Goal: Communication & Community: Answer question/provide support

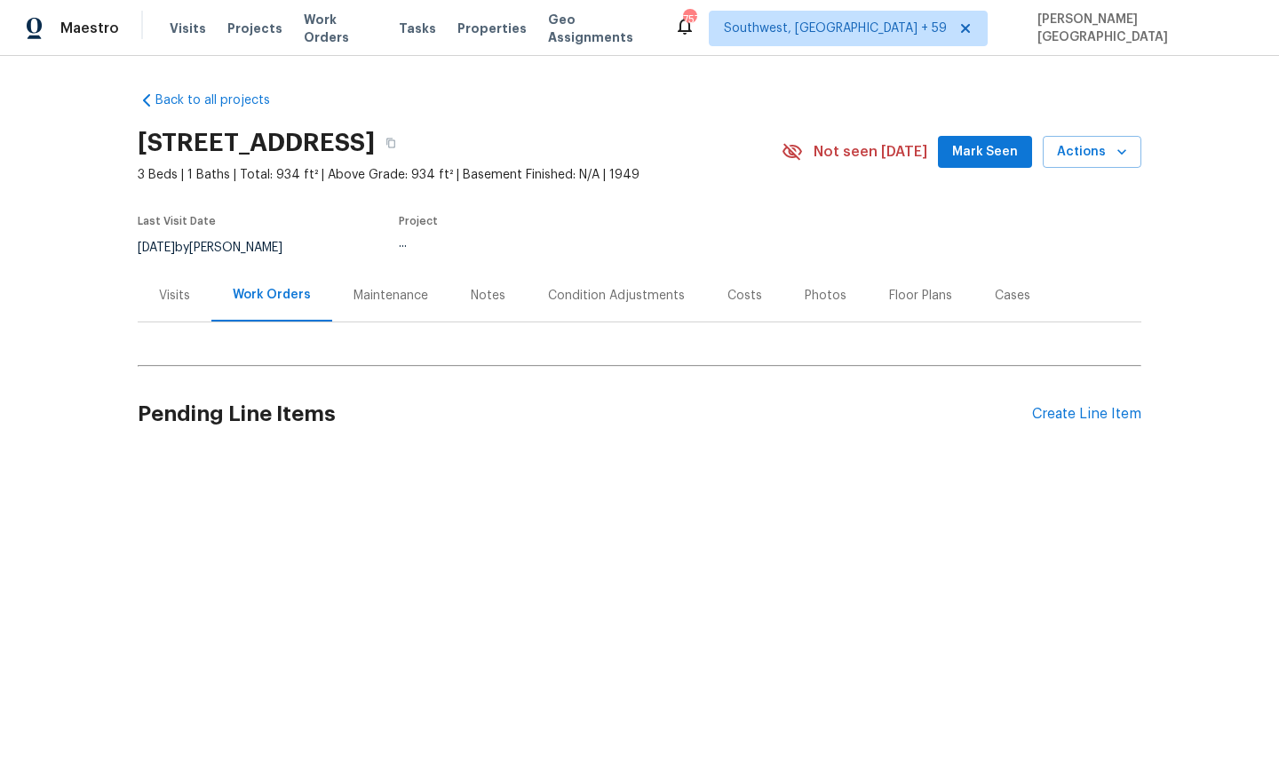
click at [302, 429] on h2 "Pending Line Items" at bounding box center [585, 414] width 894 height 83
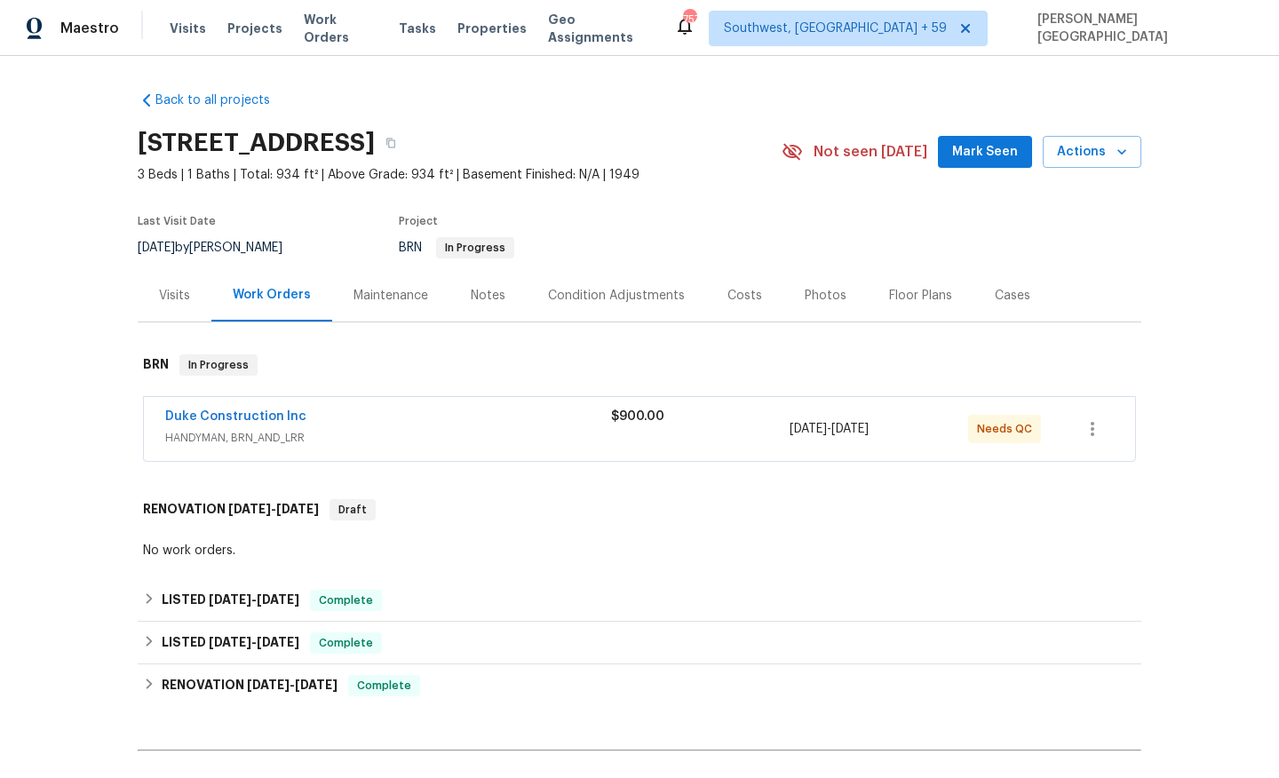
click at [277, 408] on span "Duke Construction Inc" at bounding box center [235, 417] width 141 height 18
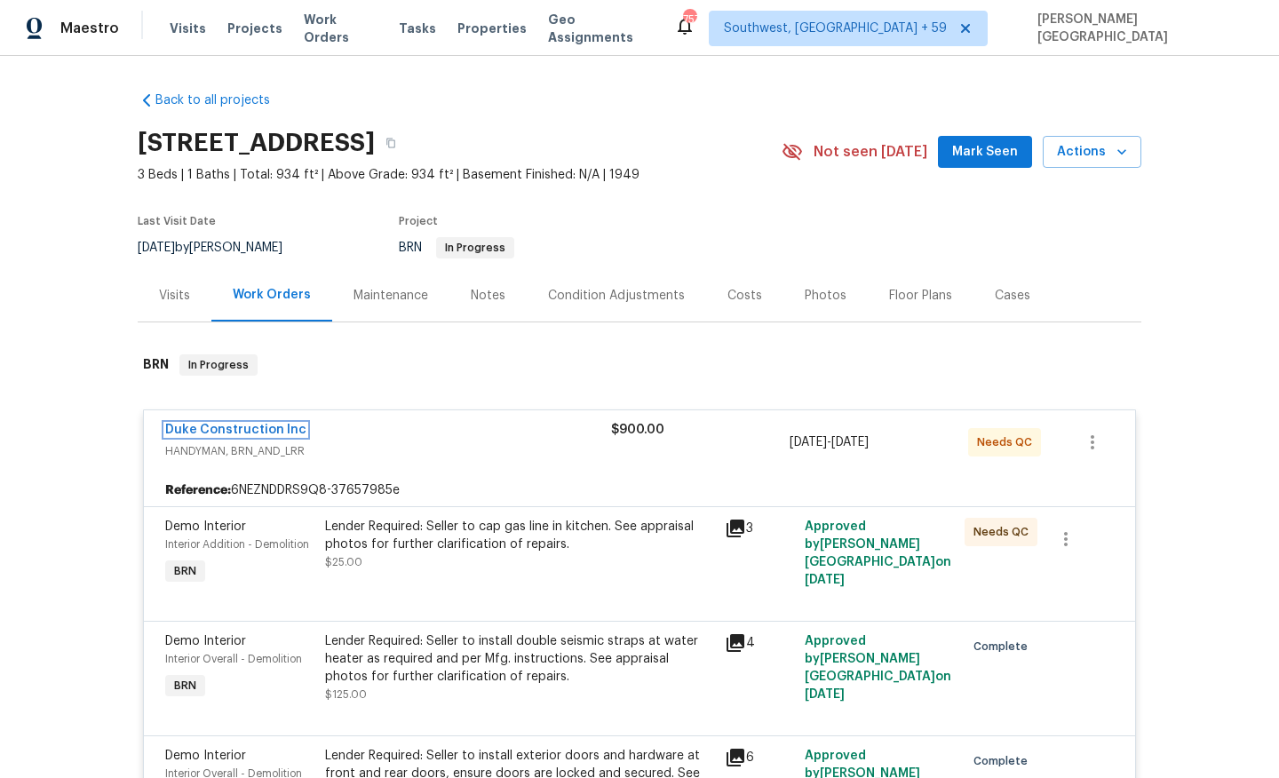
click at [242, 432] on link "Duke Construction Inc" at bounding box center [235, 430] width 141 height 12
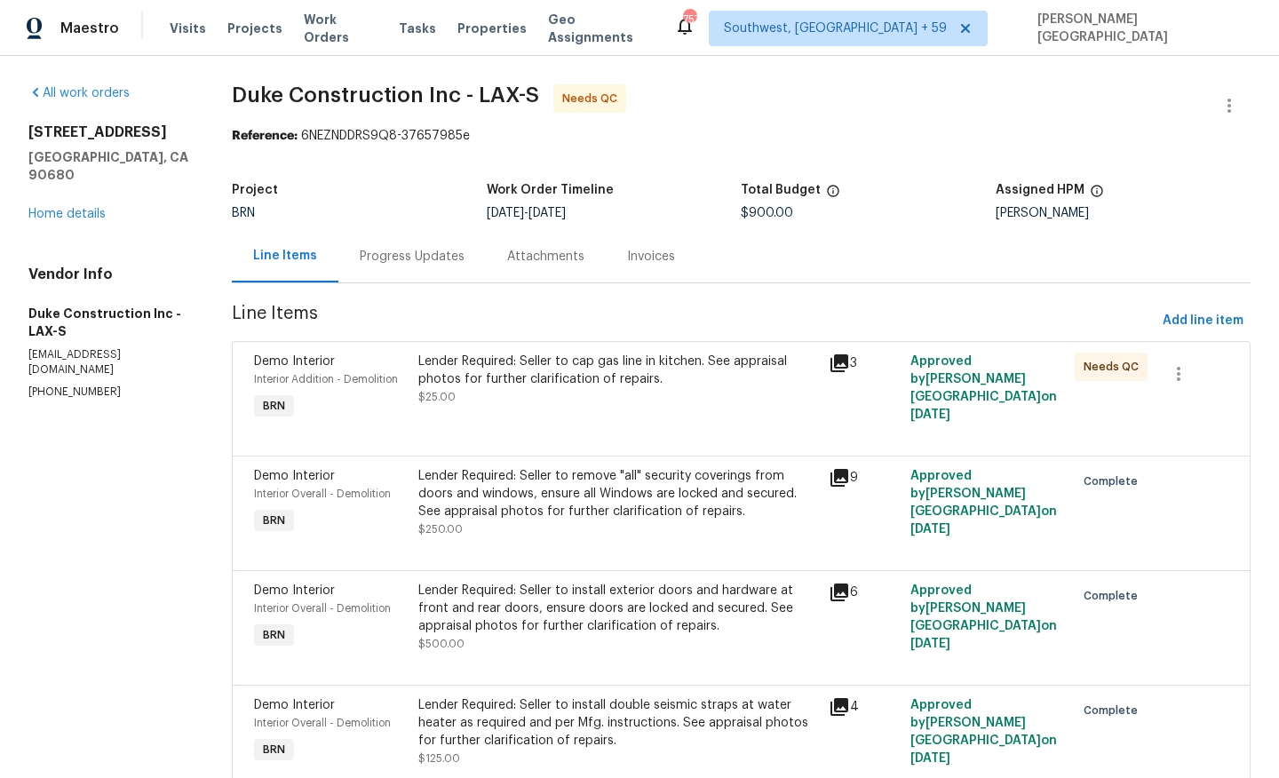
click at [458, 266] on div "Progress Updates" at bounding box center [411, 256] width 147 height 52
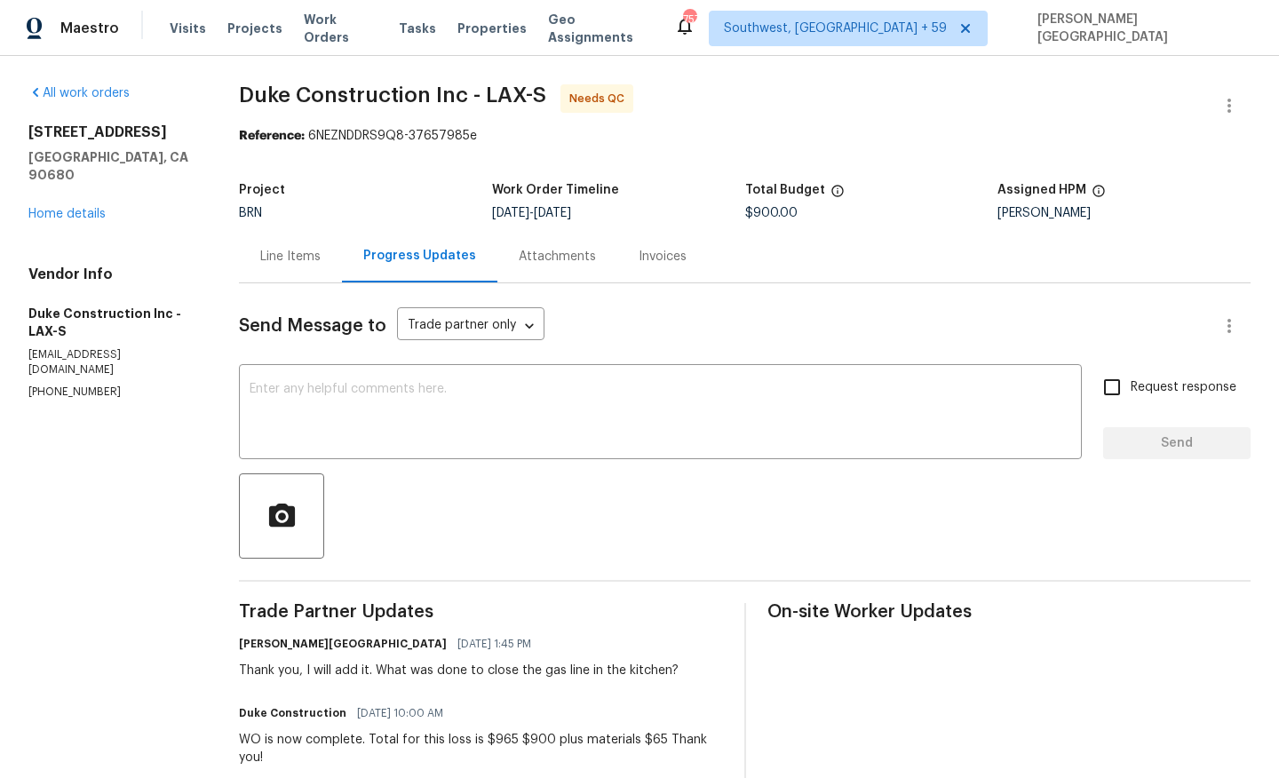
click at [387, 478] on div at bounding box center [744, 515] width 1011 height 85
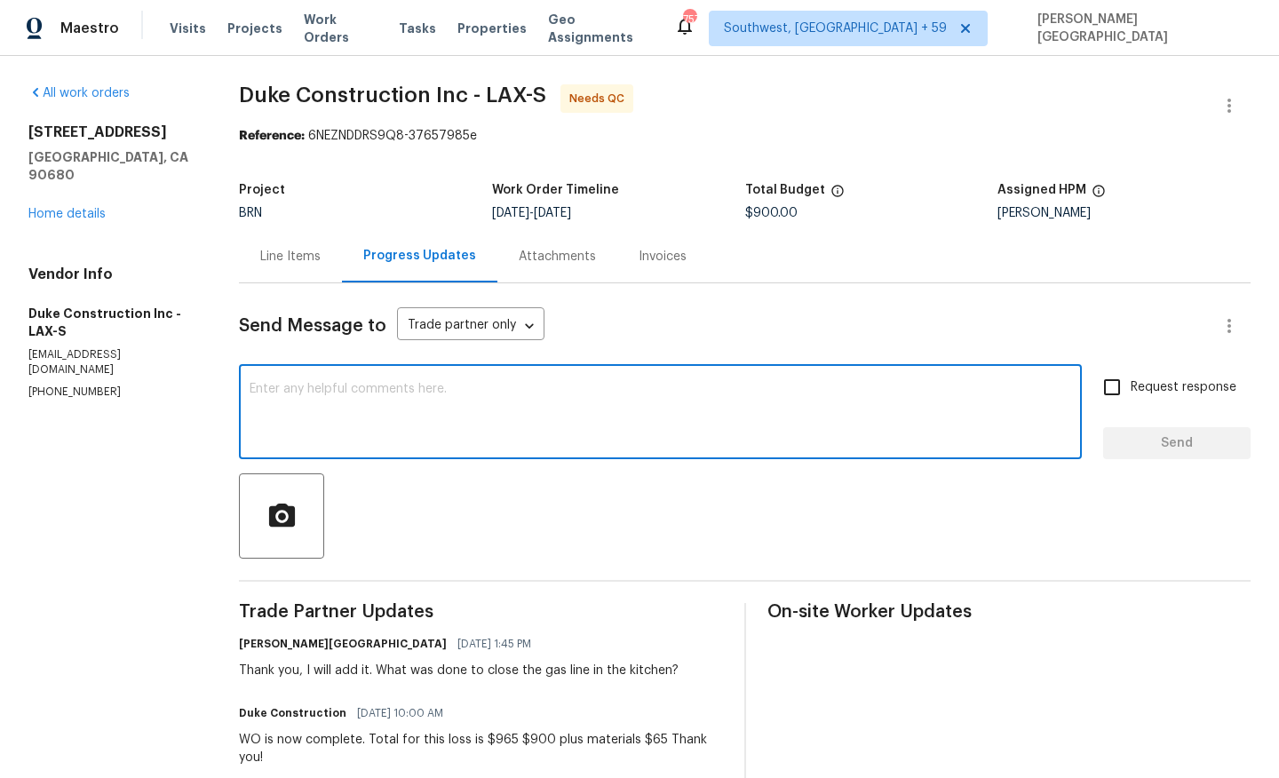
click at [345, 415] on textarea at bounding box center [660, 414] width 821 height 62
type textarea "could y"
type textarea "Could you please update on this?"
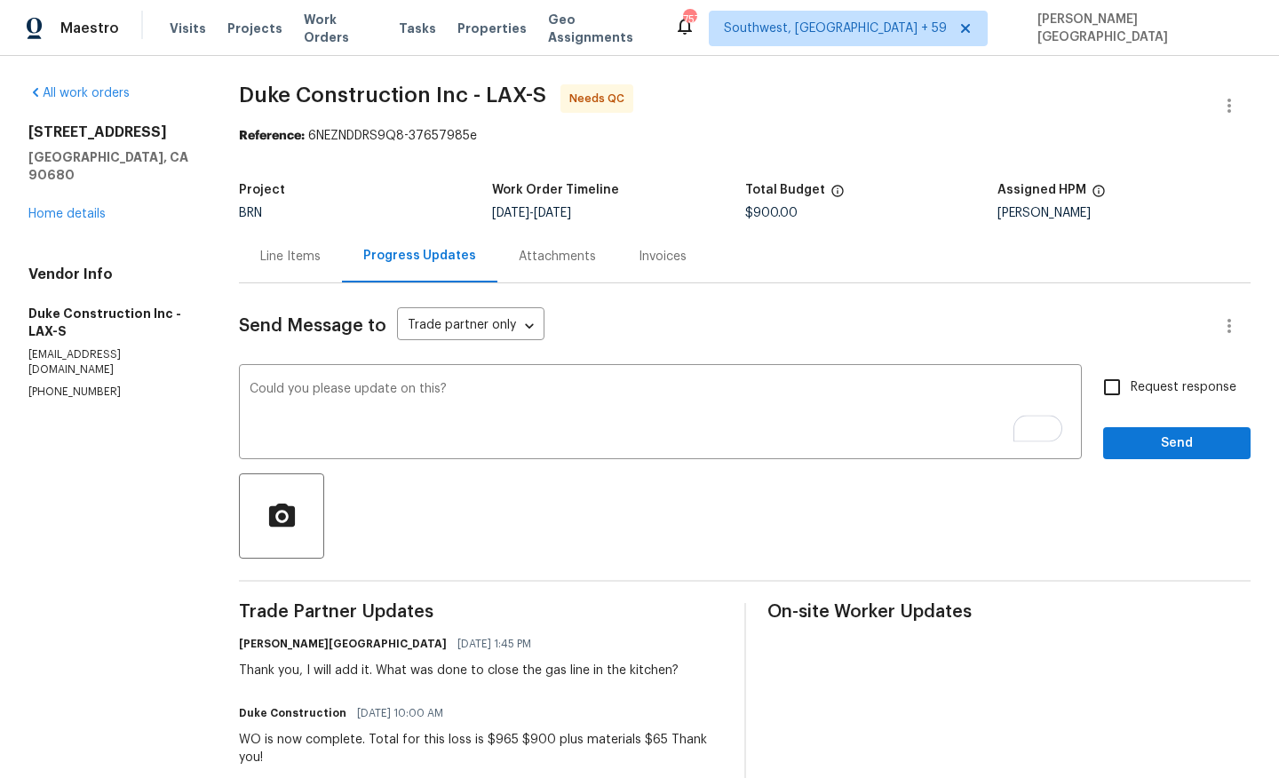
click at [1169, 393] on span "Request response" at bounding box center [1183, 387] width 106 height 19
click at [1130, 393] on input "Request response" at bounding box center [1111, 387] width 37 height 37
checkbox input "true"
click at [1169, 448] on span "Send" at bounding box center [1176, 443] width 119 height 22
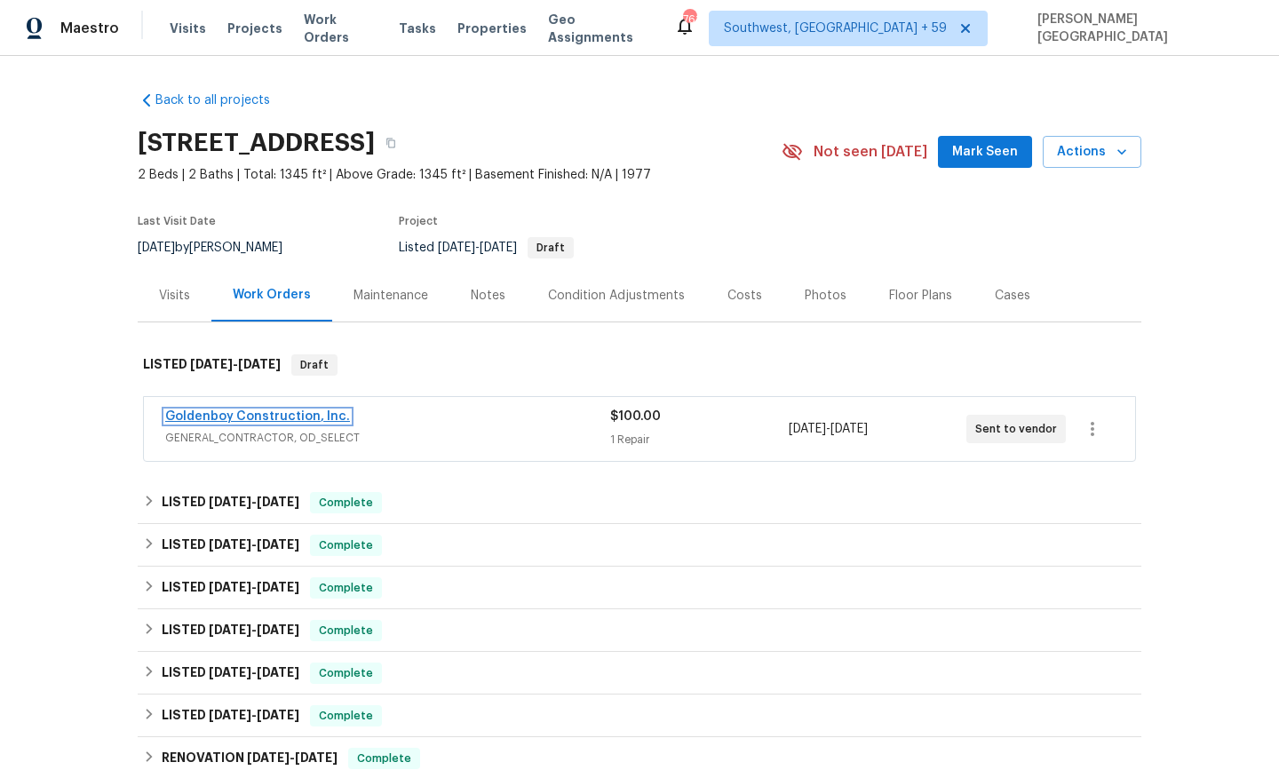
click at [296, 415] on link "Goldenboy Construction, Inc." at bounding box center [257, 416] width 185 height 12
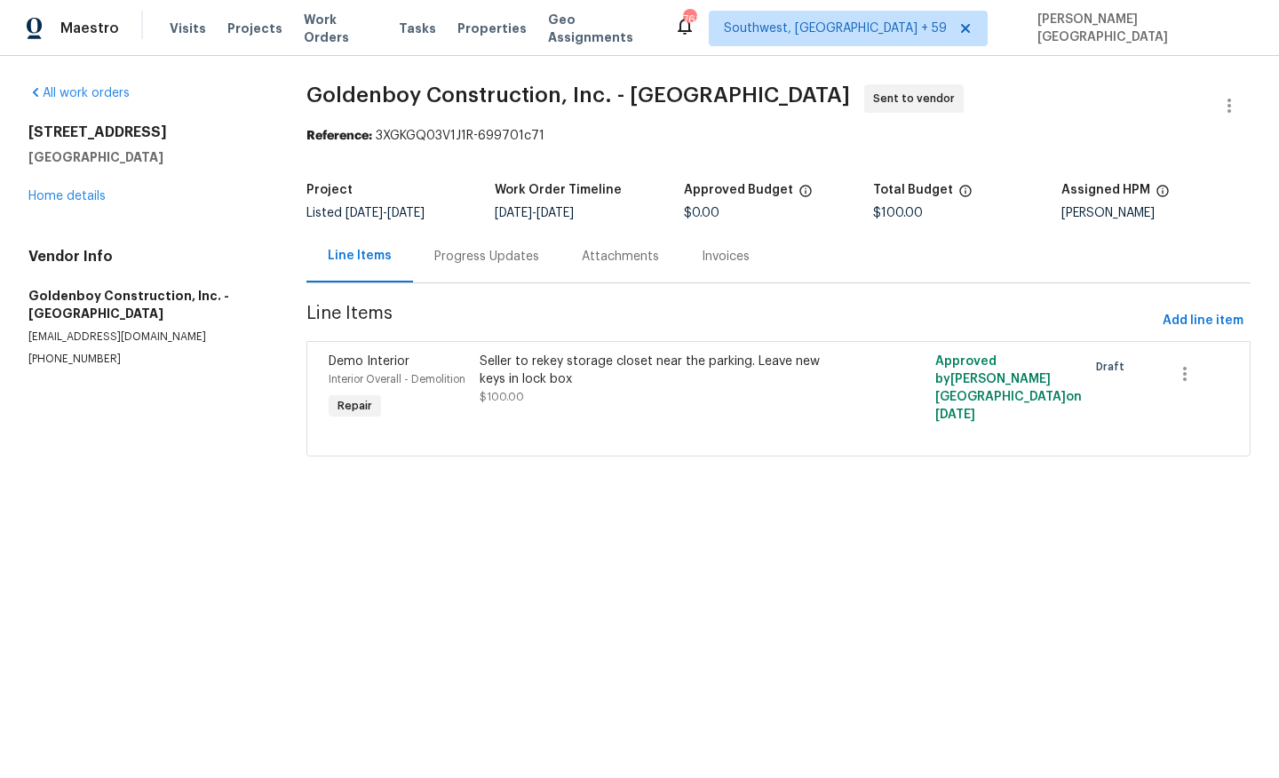
click at [469, 255] on div "Progress Updates" at bounding box center [486, 257] width 105 height 18
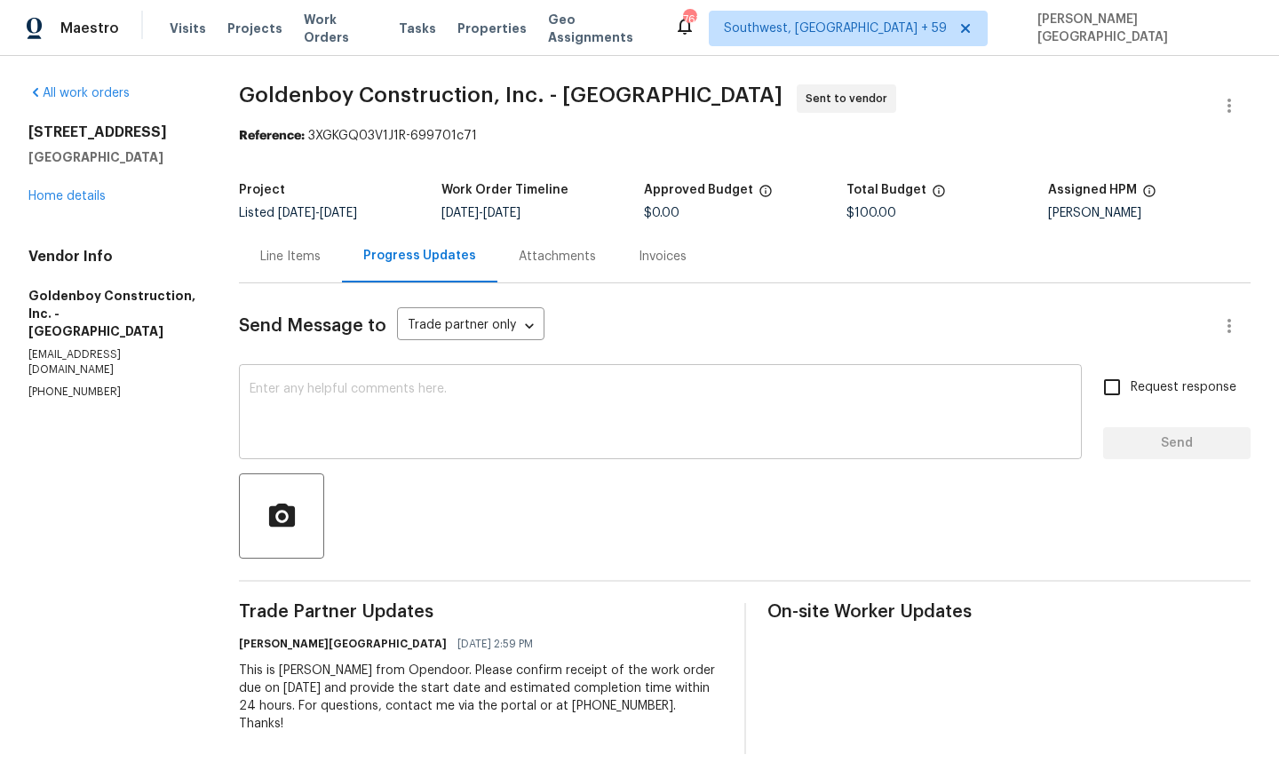
click at [387, 434] on textarea at bounding box center [660, 414] width 821 height 62
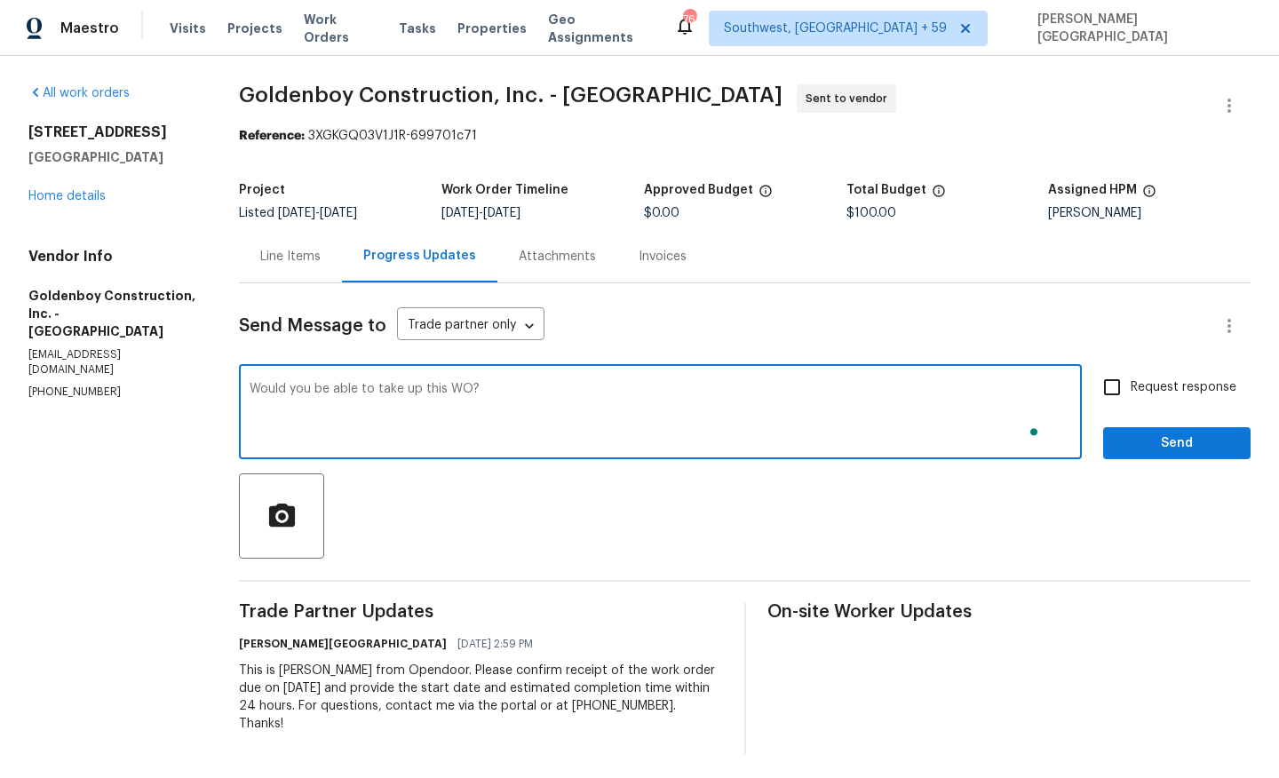
type textarea "Would you be able to take up this WO?"
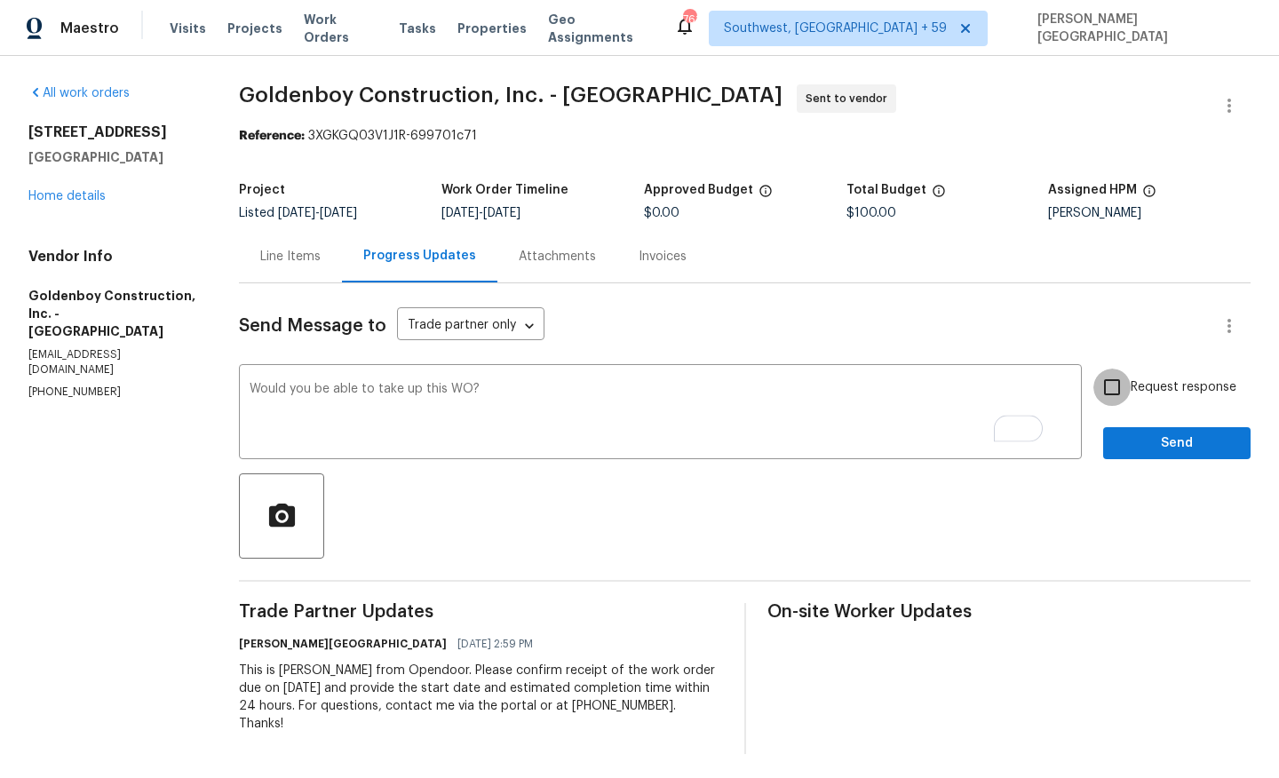
drag, startPoint x: 1128, startPoint y: 393, endPoint x: 1137, endPoint y: 426, distance: 34.3
click at [1128, 393] on input "Request response" at bounding box center [1111, 387] width 37 height 37
checkbox input "true"
click at [1148, 455] on button "Send" at bounding box center [1176, 443] width 147 height 33
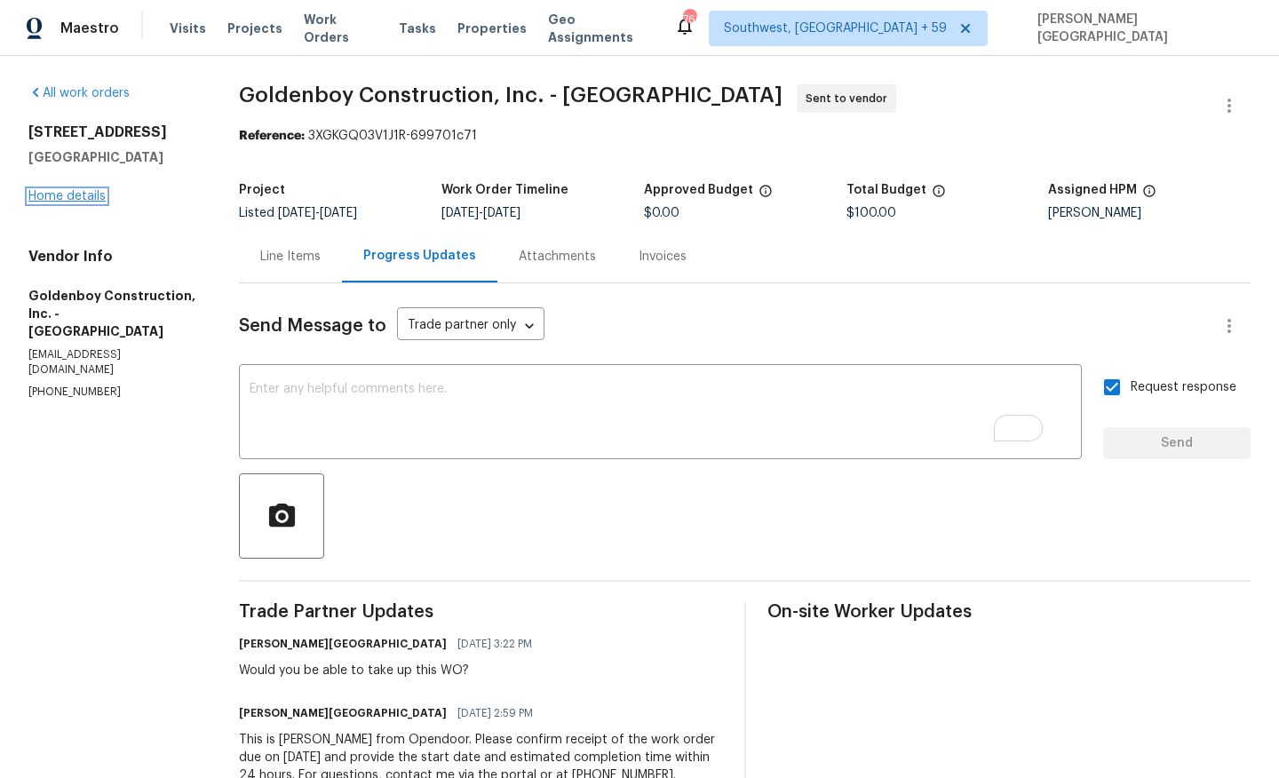
click at [79, 194] on link "Home details" at bounding box center [66, 196] width 77 height 12
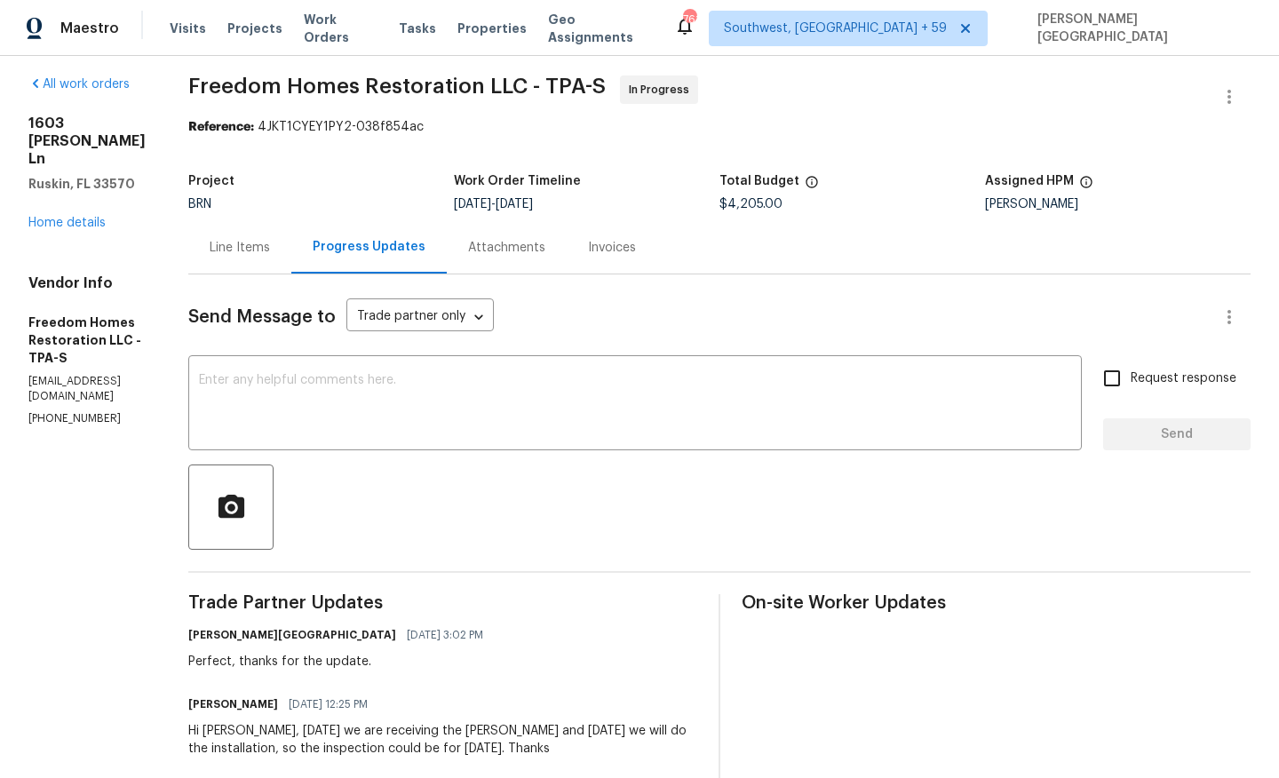
scroll to position [11, 0]
click at [318, 415] on textarea at bounding box center [635, 403] width 872 height 62
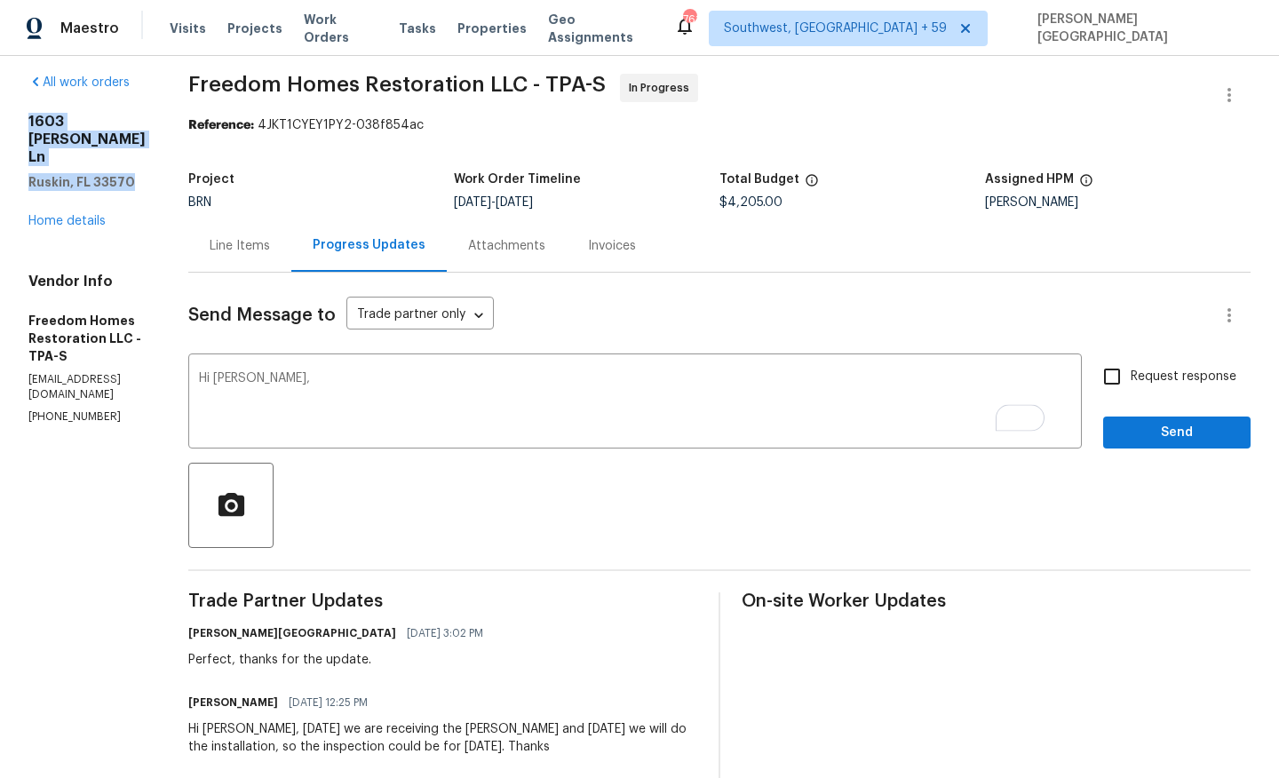
drag, startPoint x: 22, startPoint y: 122, endPoint x: 139, endPoint y: 162, distance: 123.3
copy div "1603 [PERSON_NAME] [PERSON_NAME], FL 33570"
click at [293, 391] on textarea "Hi [PERSON_NAME]," at bounding box center [635, 403] width 872 height 62
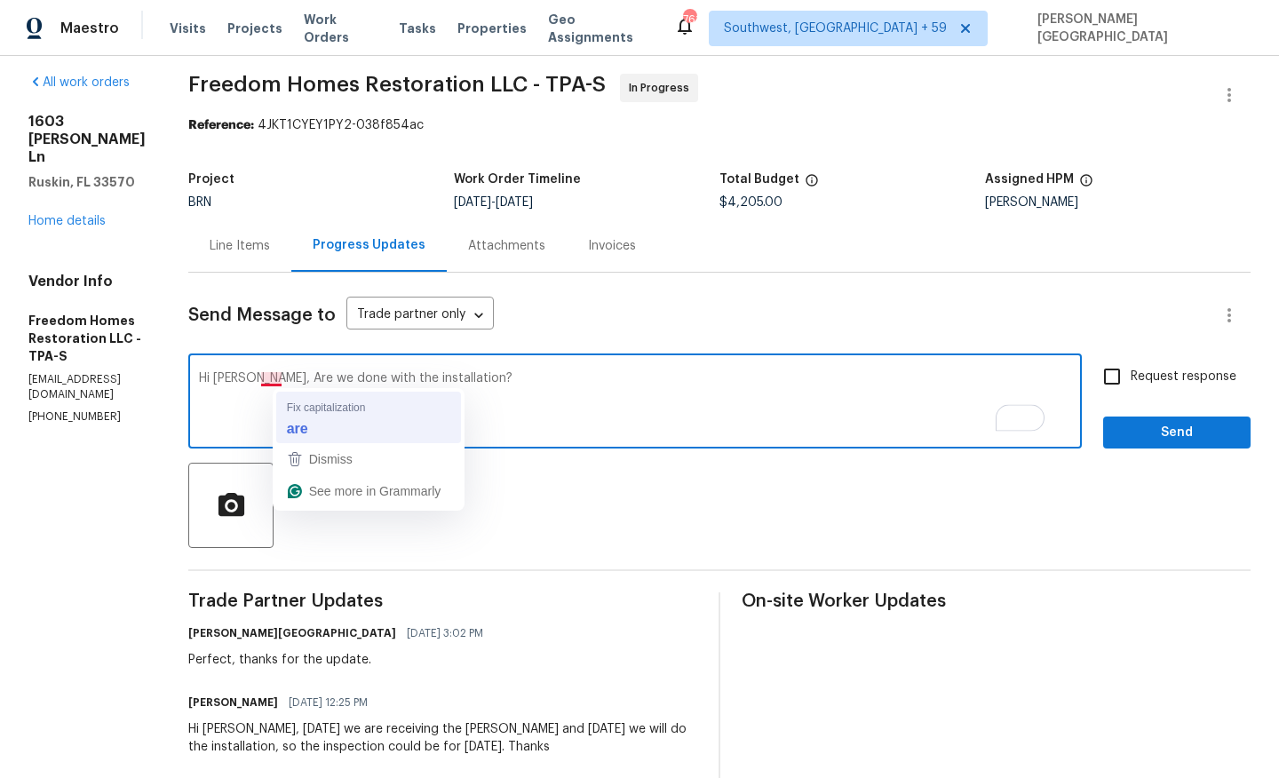
type textarea "Hi [PERSON_NAME], are we done with the installation?"
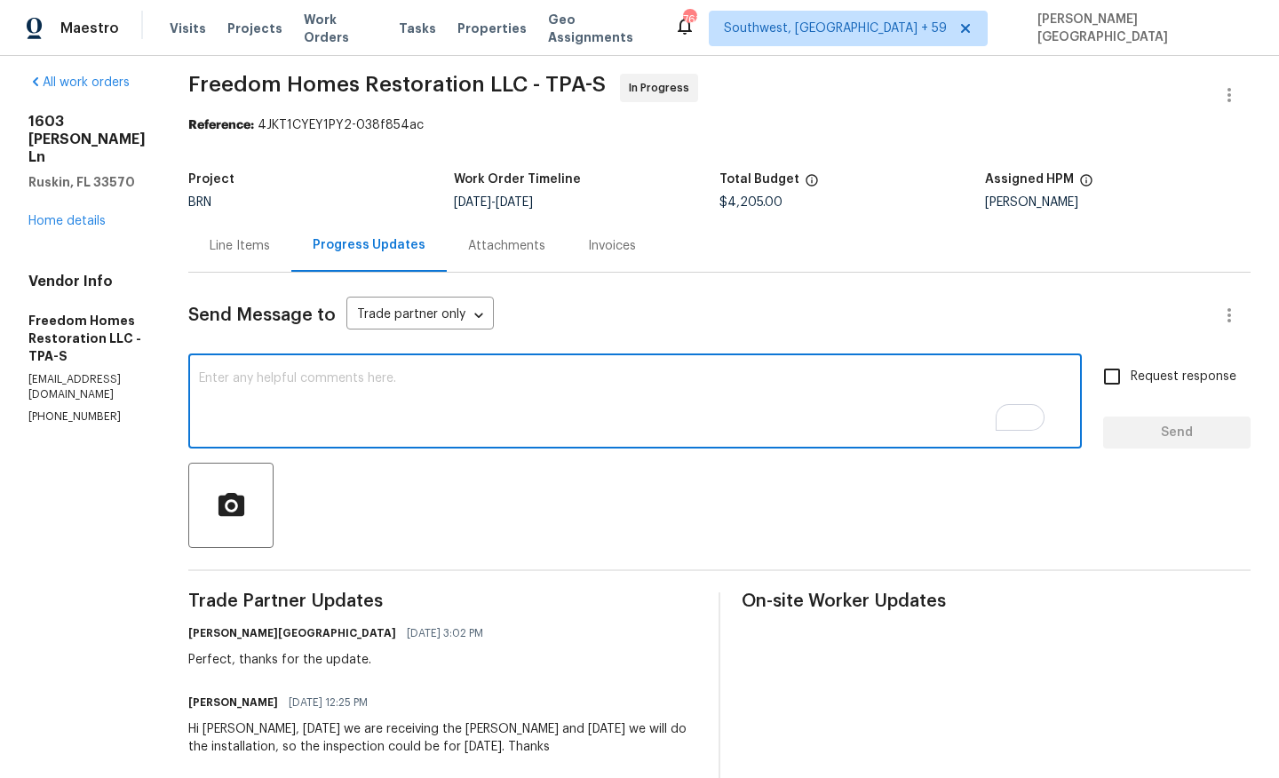
click at [265, 264] on div "Line Items" at bounding box center [239, 245] width 103 height 52
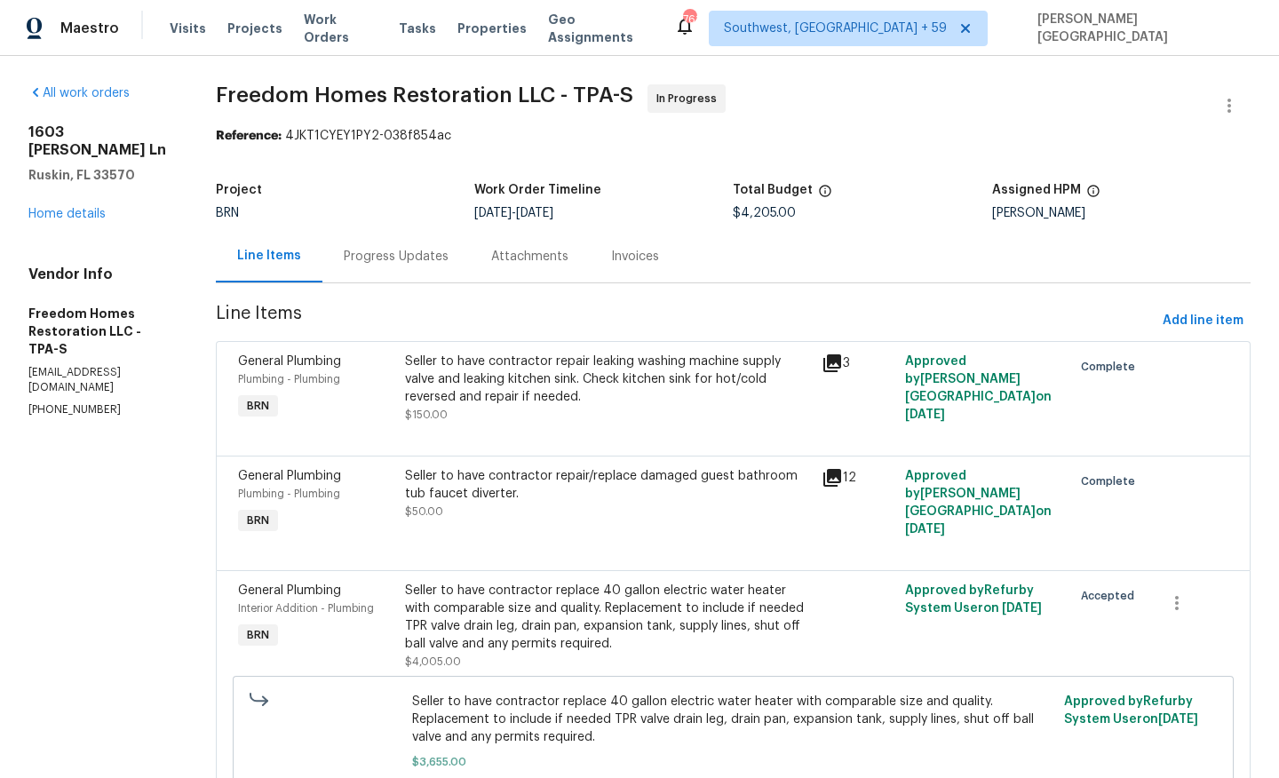
click at [392, 260] on div "Progress Updates" at bounding box center [396, 257] width 105 height 18
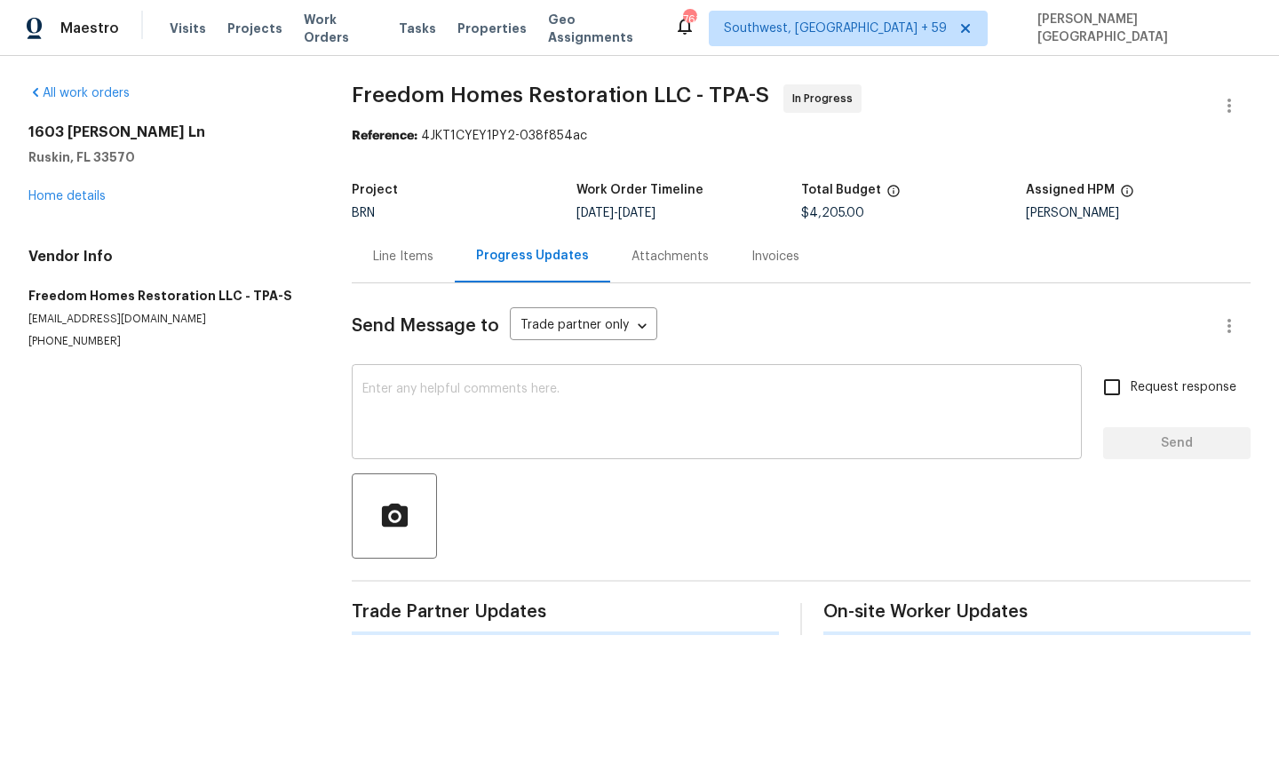
click at [389, 421] on textarea at bounding box center [716, 414] width 709 height 62
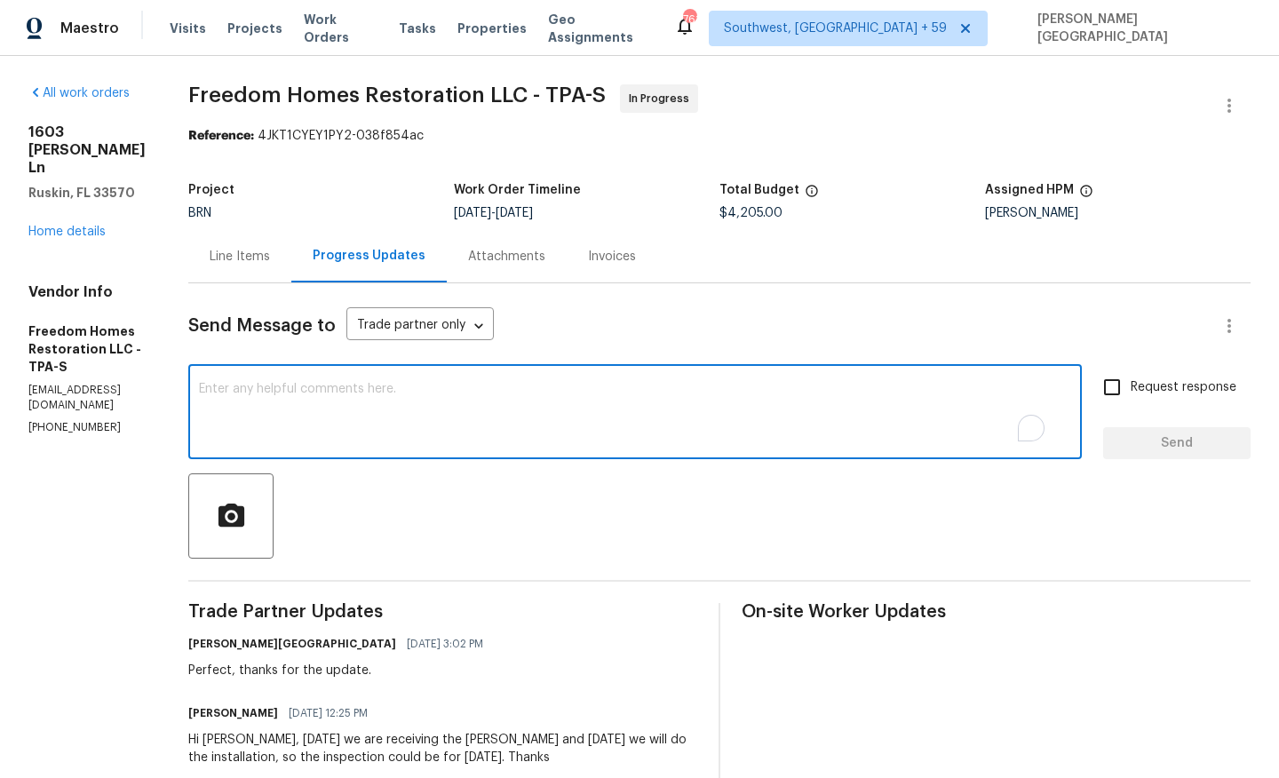
paste textarea "Hi [PERSON_NAME], are we done with the installation?"
type textarea "Hi Nelson, are we done with the installation?"
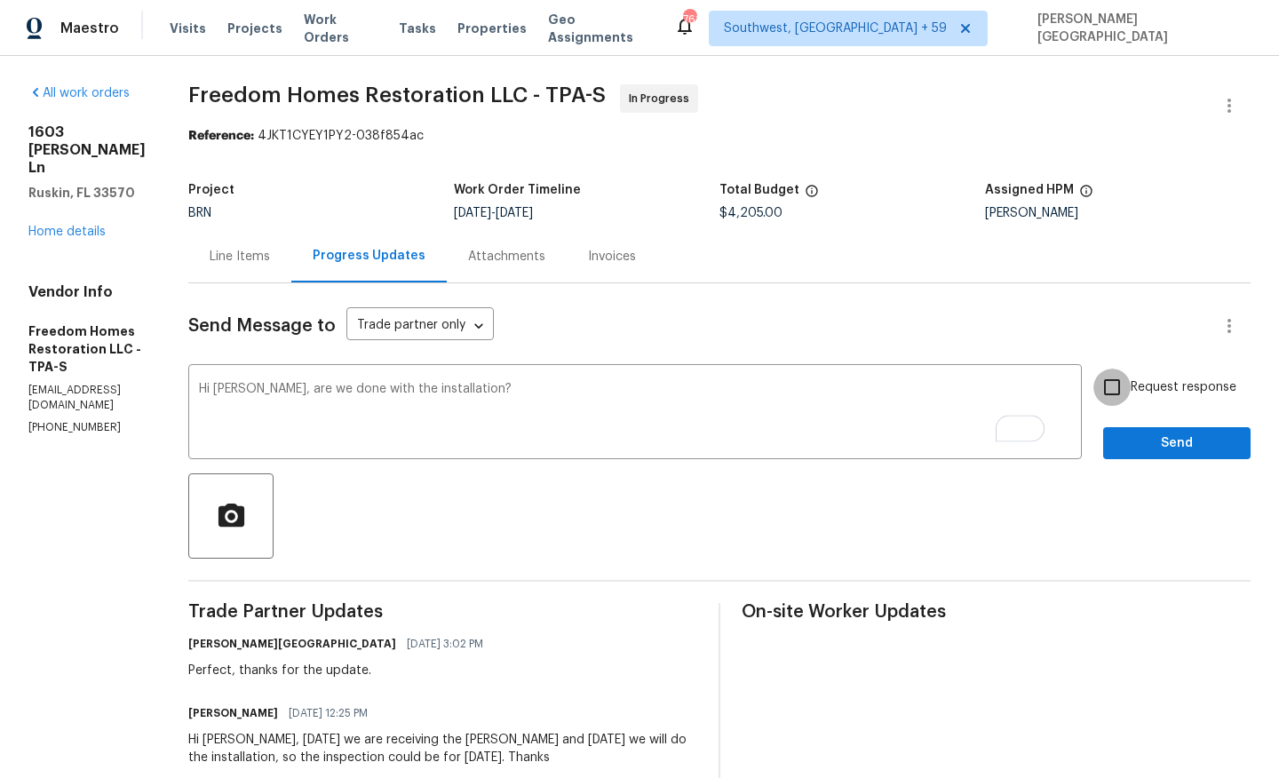
click at [1114, 391] on input "Request response" at bounding box center [1111, 387] width 37 height 37
checkbox input "true"
click at [1140, 454] on span "Send" at bounding box center [1176, 443] width 119 height 22
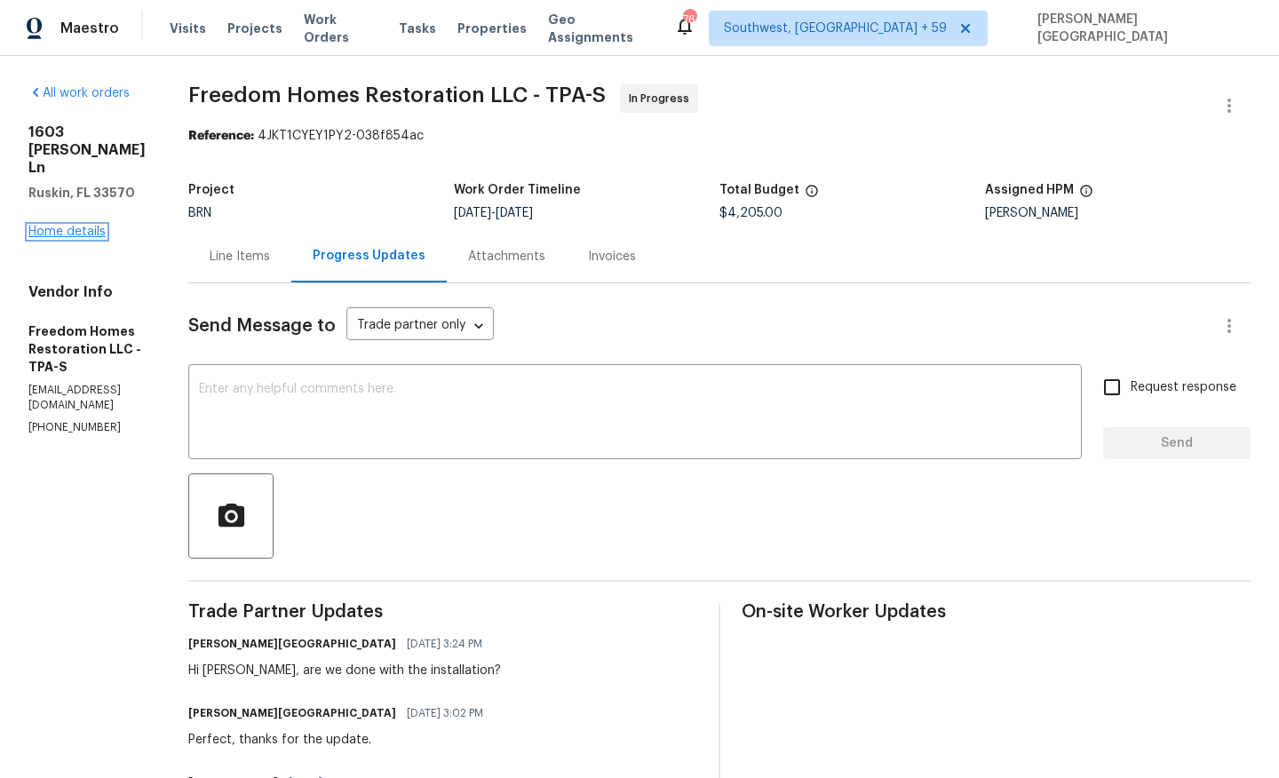
click at [99, 226] on link "Home details" at bounding box center [66, 232] width 77 height 12
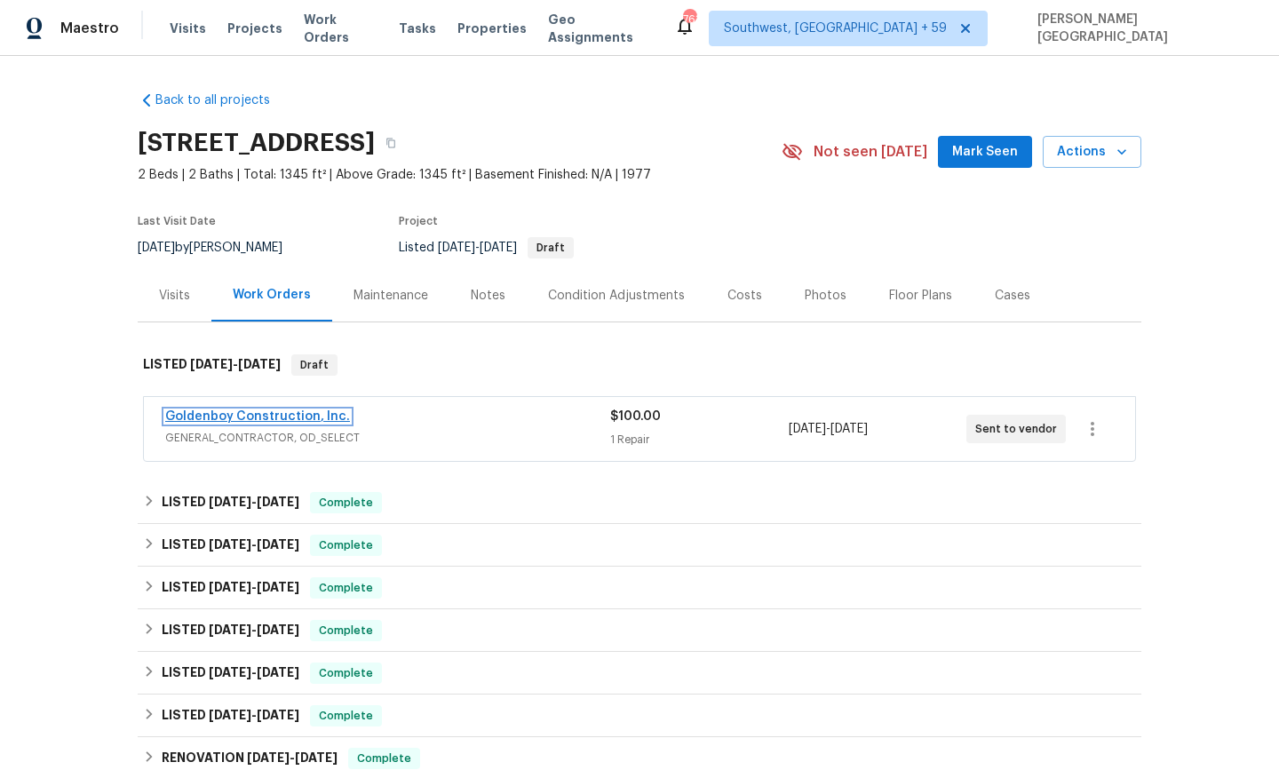
click at [300, 414] on link "Goldenboy Construction, Inc." at bounding box center [257, 416] width 185 height 12
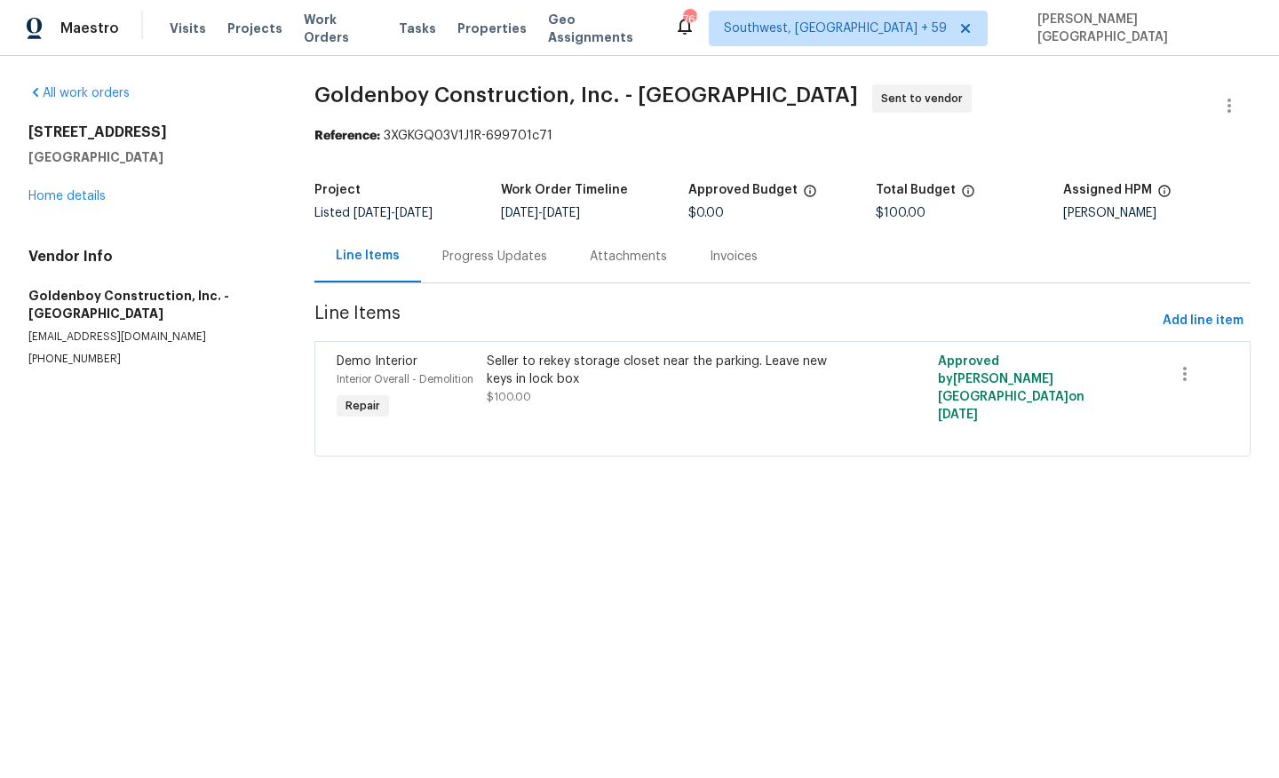
click at [498, 262] on div "Progress Updates" at bounding box center [494, 257] width 105 height 18
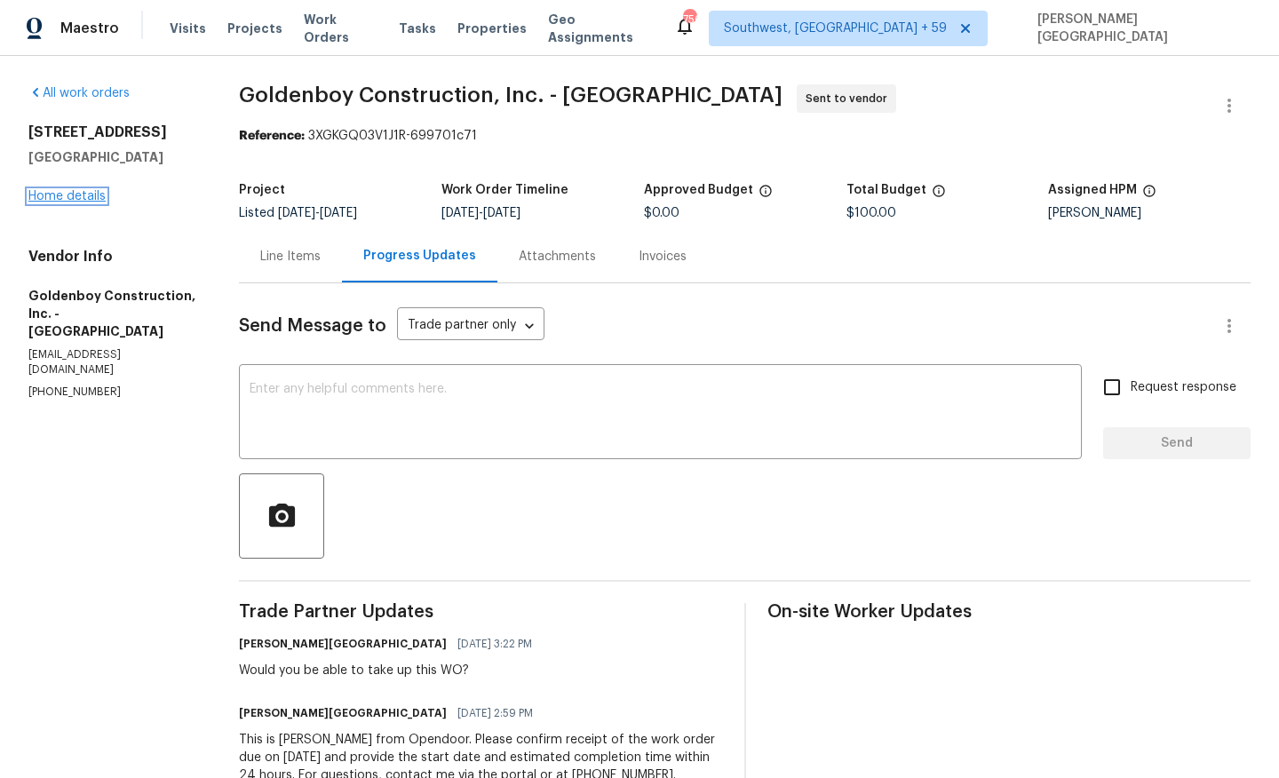
click at [93, 197] on link "Home details" at bounding box center [66, 196] width 77 height 12
